Goal: Task Accomplishment & Management: Understand process/instructions

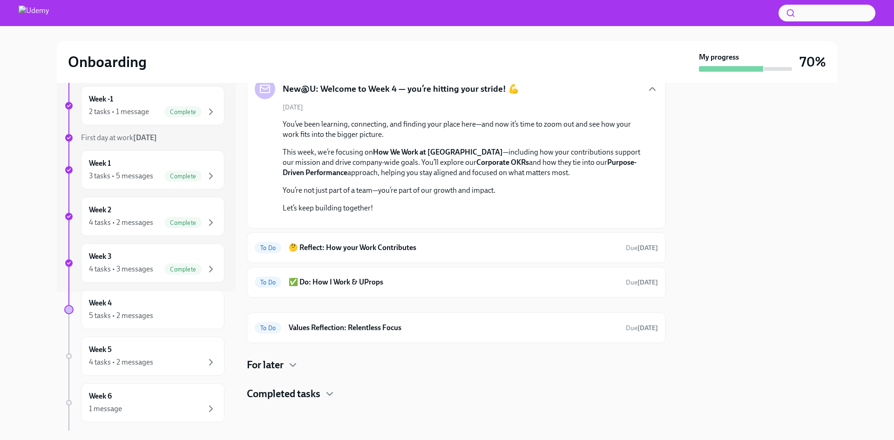
scroll to position [232, 0]
click at [288, 367] on icon "button" at bounding box center [292, 364] width 11 height 11
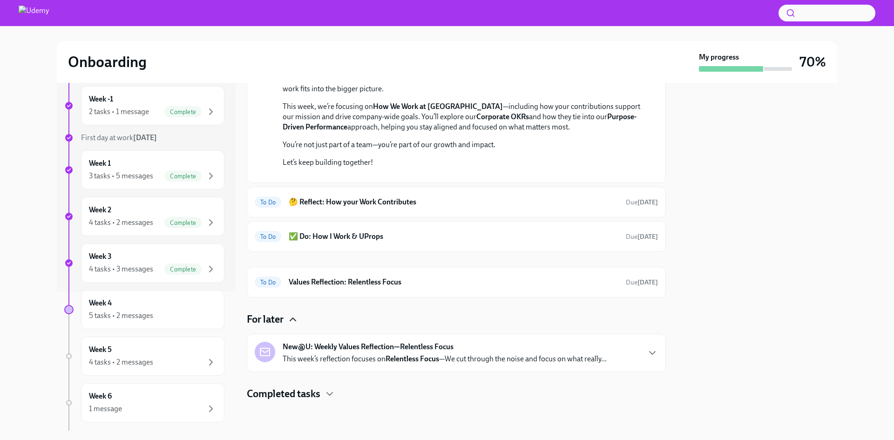
scroll to position [231, 0]
click at [289, 325] on icon "button" at bounding box center [292, 319] width 11 height 11
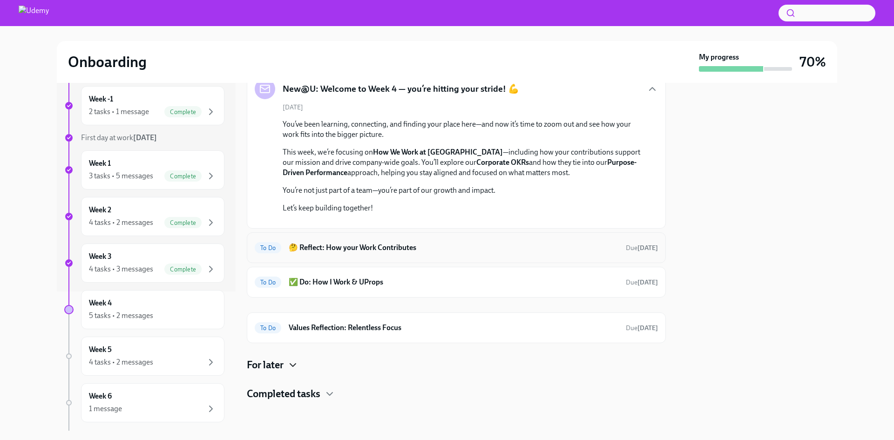
click at [379, 250] on h6 "🤔 Reflect: How your Work Contributes" at bounding box center [454, 247] width 330 height 10
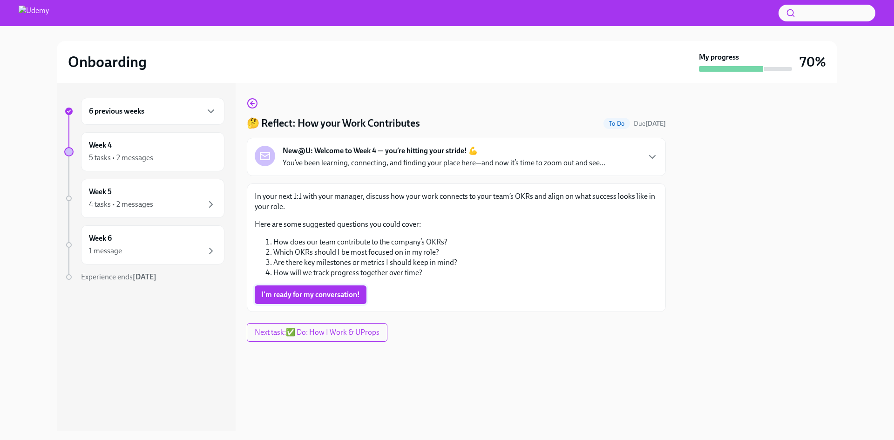
click at [299, 294] on span "I'm ready for my conversation!" at bounding box center [310, 294] width 99 height 9
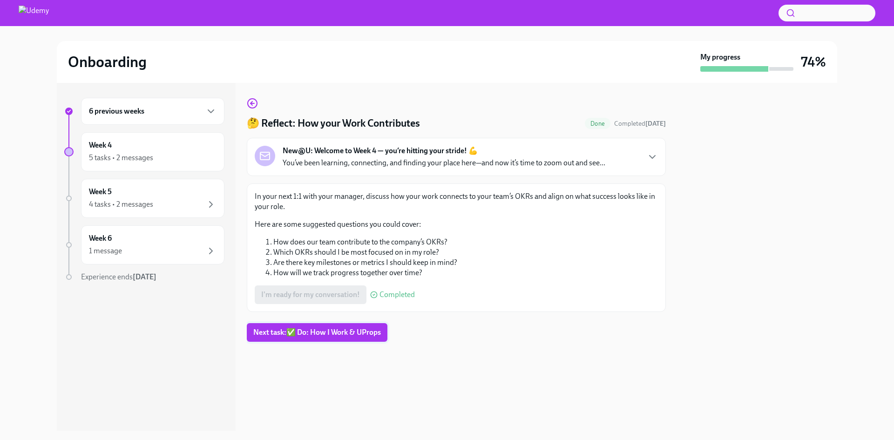
click at [324, 338] on button "Next task : ✅ Do: How I Work & UProps" at bounding box center [317, 332] width 141 height 19
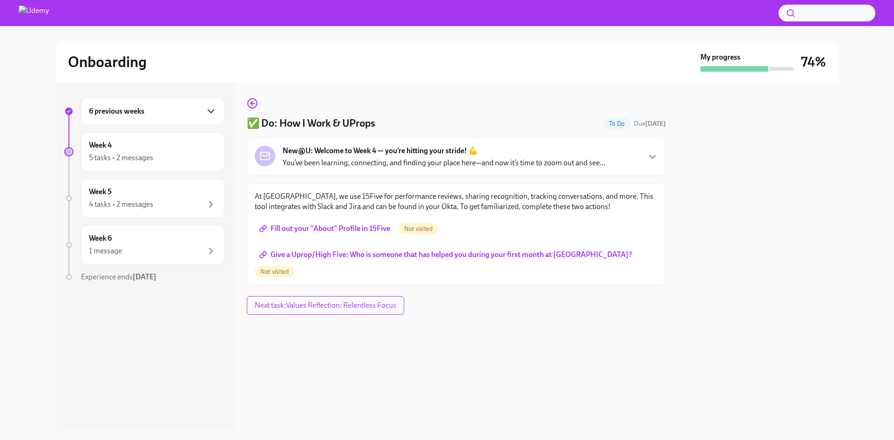
click at [212, 108] on icon "button" at bounding box center [210, 111] width 11 height 11
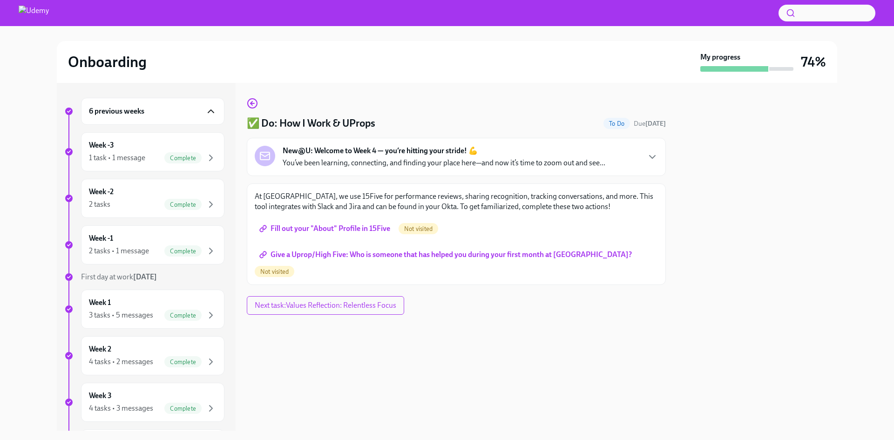
click at [205, 112] on icon "button" at bounding box center [210, 111] width 11 height 11
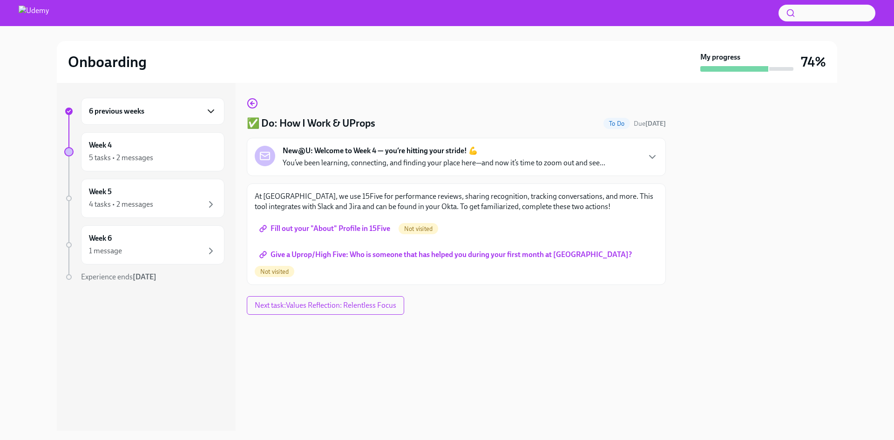
click at [323, 229] on span "Fill out your "About" Profile in 15Five" at bounding box center [325, 228] width 129 height 9
click at [209, 113] on icon "button" at bounding box center [210, 111] width 11 height 11
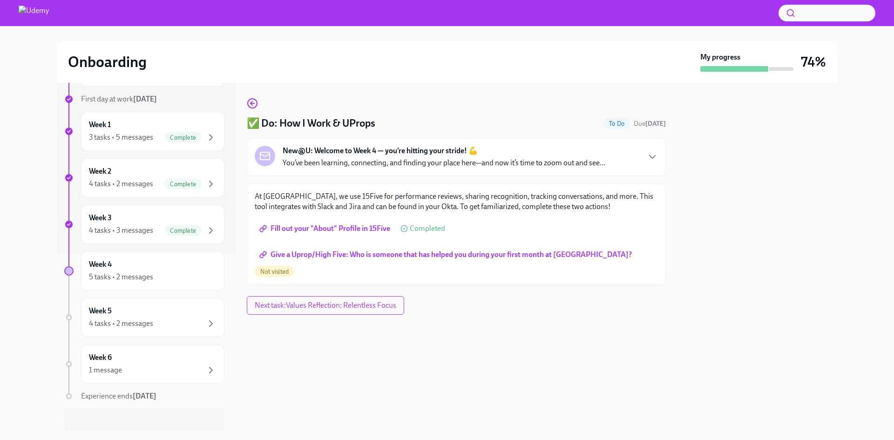
scroll to position [186, 0]
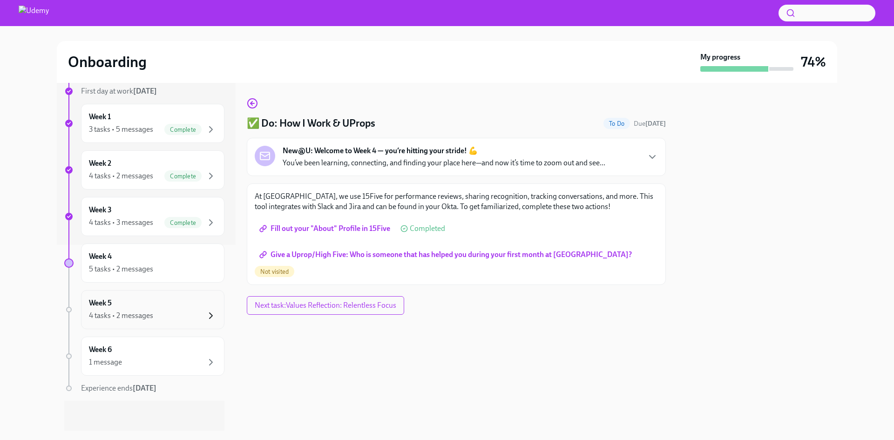
click at [205, 319] on icon "button" at bounding box center [210, 315] width 11 height 11
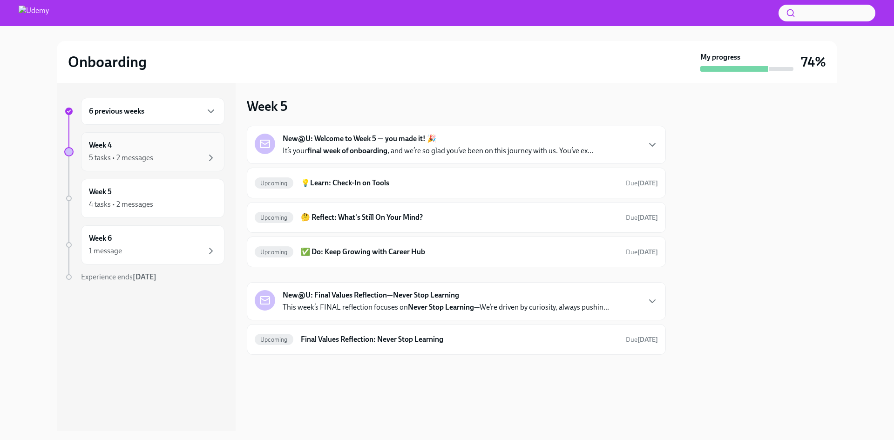
click at [172, 149] on div "Week 4 5 tasks • 2 messages" at bounding box center [153, 151] width 128 height 23
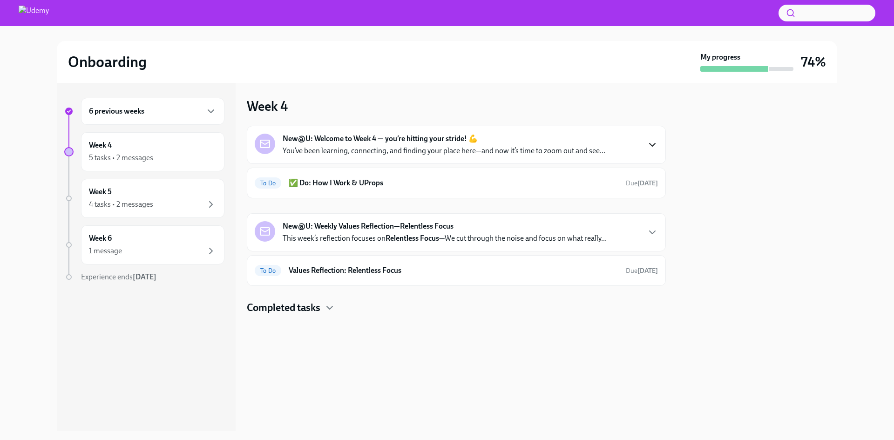
click at [652, 147] on icon "button" at bounding box center [651, 144] width 11 height 11
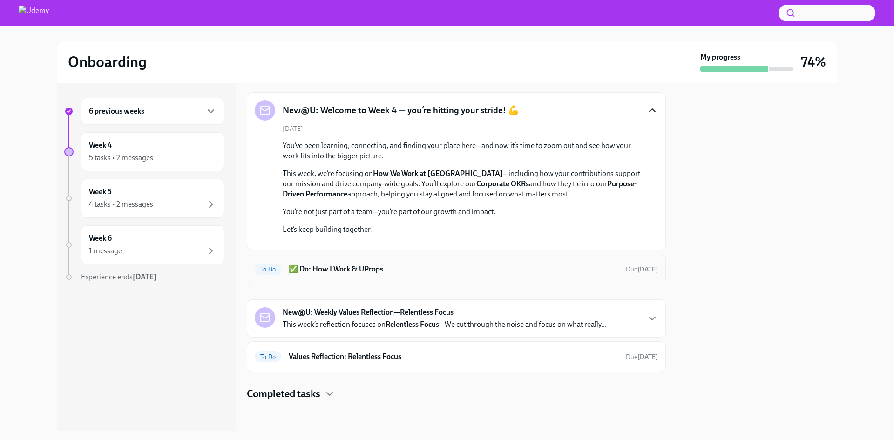
scroll to position [210, 0]
click at [346, 267] on h6 "✅ Do: How I Work & UProps" at bounding box center [454, 269] width 330 height 10
